Goal: Information Seeking & Learning: Learn about a topic

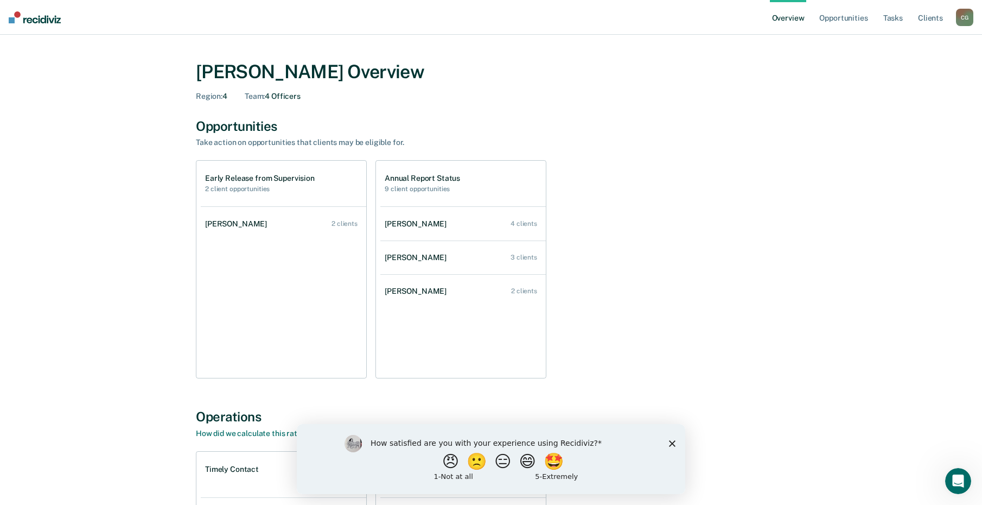
click at [672, 441] on icon "Close survey" at bounding box center [672, 442] width 7 height 7
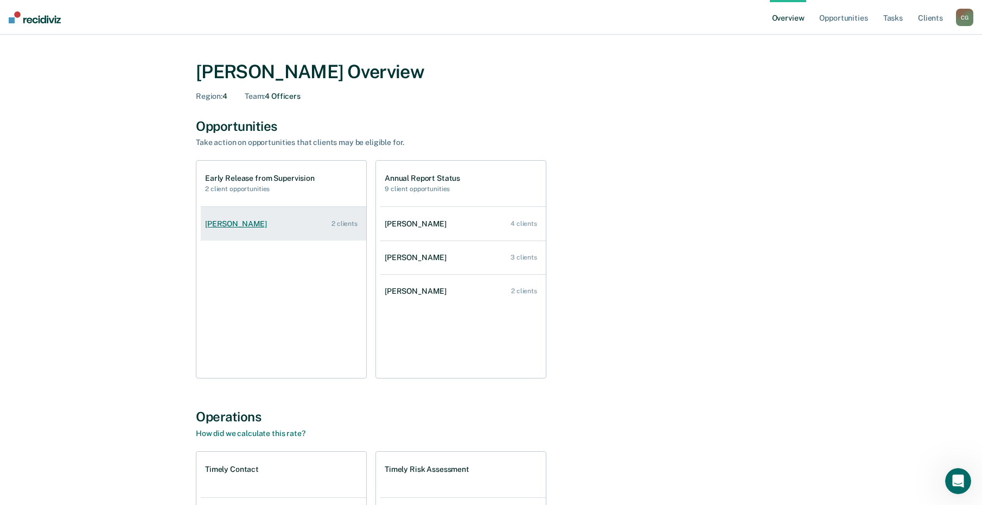
click at [330, 223] on link "[PERSON_NAME] 2 clients" at bounding box center [283, 223] width 165 height 31
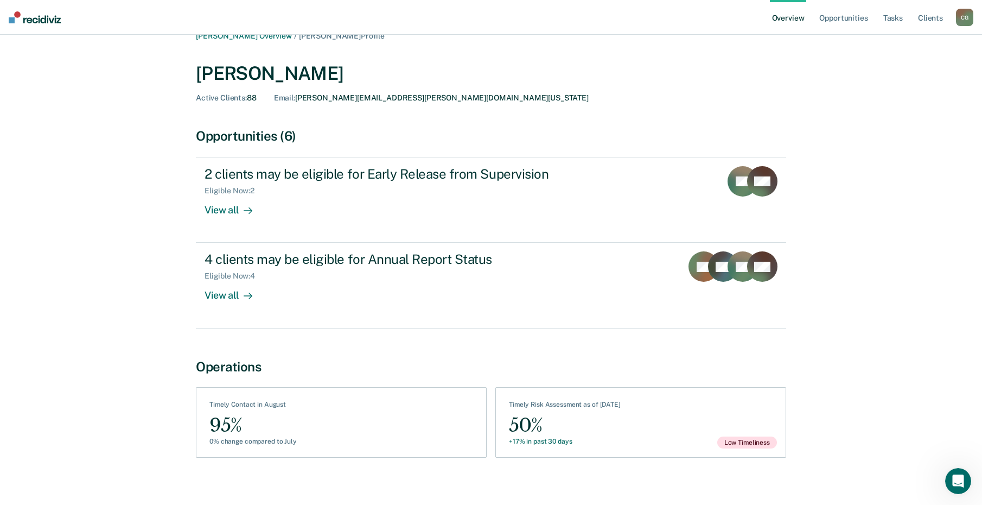
scroll to position [25, 0]
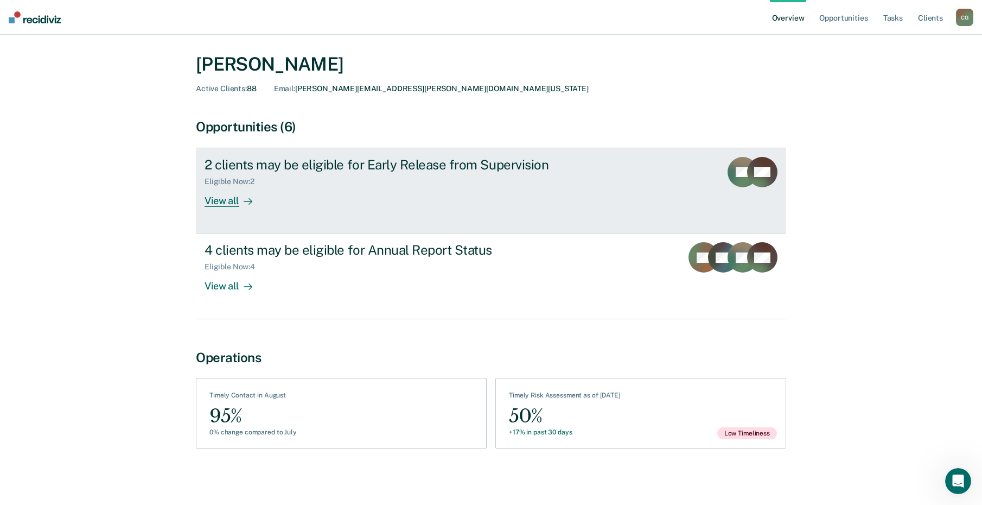
click at [231, 200] on div "View all" at bounding box center [235, 196] width 61 height 21
